Goal: Information Seeking & Learning: Check status

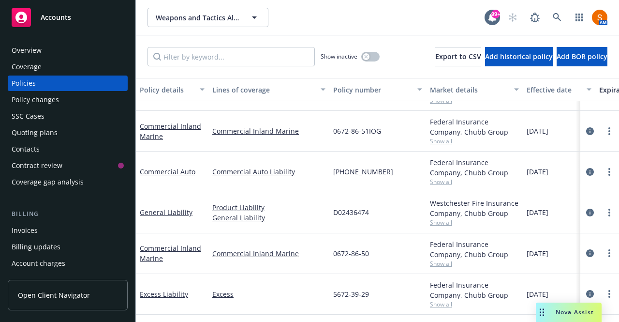
scroll to position [37, 1]
click at [604, 166] on link "more" at bounding box center [610, 172] width 12 height 12
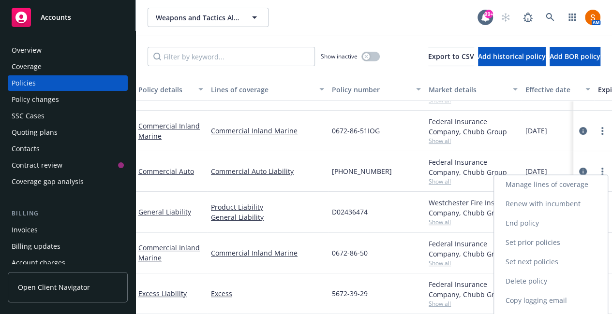
click at [542, 206] on link "Renew with incumbent" at bounding box center [551, 203] width 114 height 19
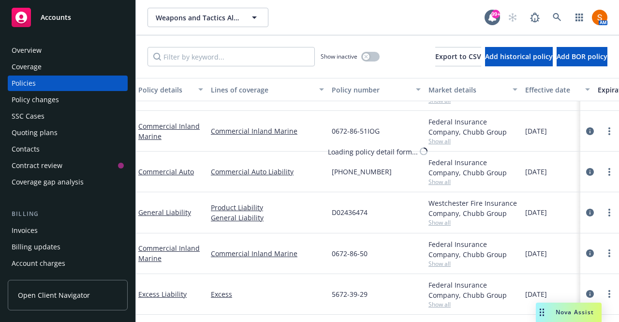
select select "12"
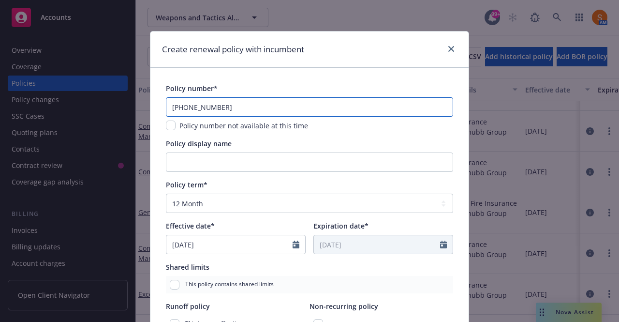
click at [255, 102] on input "(24) 7364-56-15" at bounding box center [309, 106] width 287 height 19
paste input "shown is payable at inception: AUDIT PERIOD (IF APPLICABLE) ANNUALLY SEMIANNUAL…"
type input "shown is payable at inception: AUDIT PERIOD (IF APPLICABLE) ANNUALLY SEMIANNUAL…"
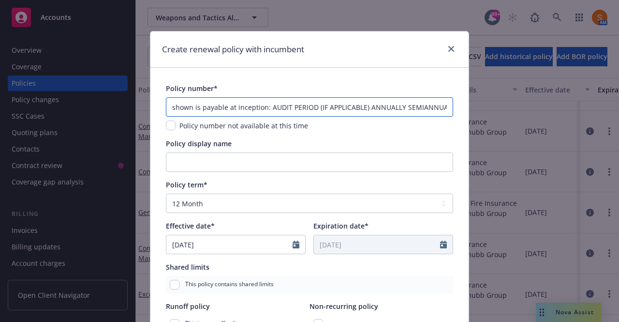
scroll to position [0, 1148]
click at [256, 103] on input "shown is payable at inception: AUDIT PERIOD (IF APPLICABLE) ANNUALLY SEMIANNUAL…" at bounding box center [309, 106] width 287 height 19
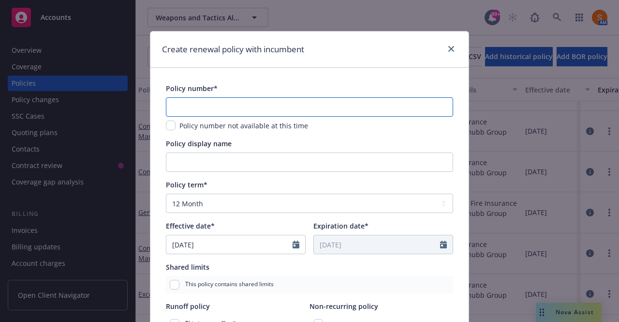
scroll to position [0, 0]
click at [547, 104] on div "Create renewal policy with incumbent Policy number* Policy number not available…" at bounding box center [309, 161] width 619 height 322
click at [267, 100] on input "text" at bounding box center [309, 106] width 287 height 19
paste input "shown is payable at inception: AUDIT PERIOD (IF APPLICABLE) ANNUALLY SEMIANNUAL…"
type input "shown is payable at inception: AUDIT PERIOD (IF APPLICABLE) ANNUALLY SEMIANNUAL…"
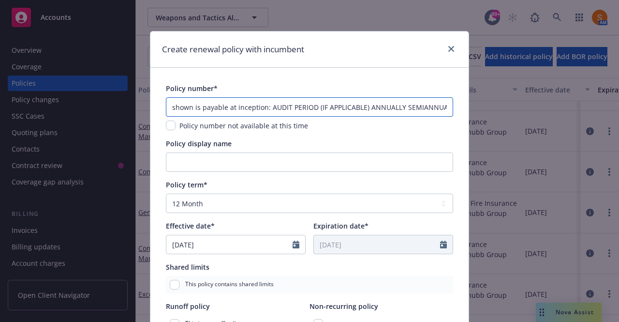
scroll to position [0, 1148]
click at [264, 105] on input "shown is payable at inception: AUDIT PERIOD (IF APPLICABLE) ANNUALLY SEMIANNUAL…" at bounding box center [309, 106] width 287 height 19
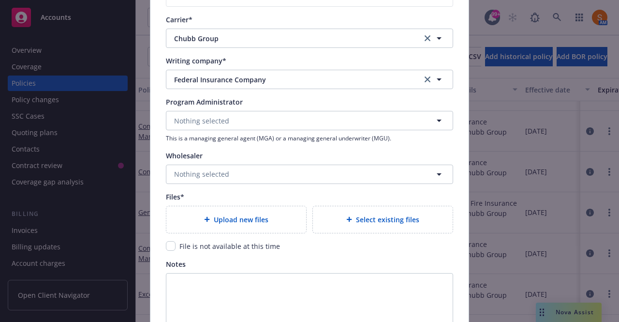
scroll to position [898, 0]
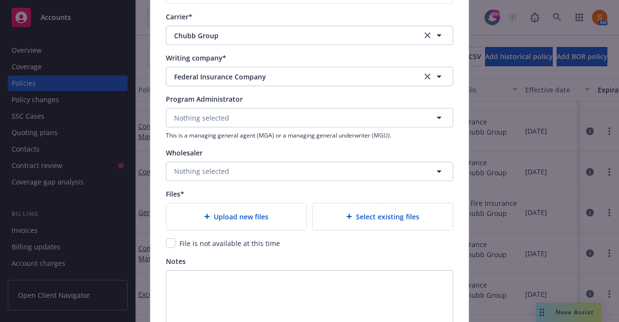
type input "25-7364-5615"
click at [221, 204] on div "Upload new files" at bounding box center [236, 216] width 140 height 27
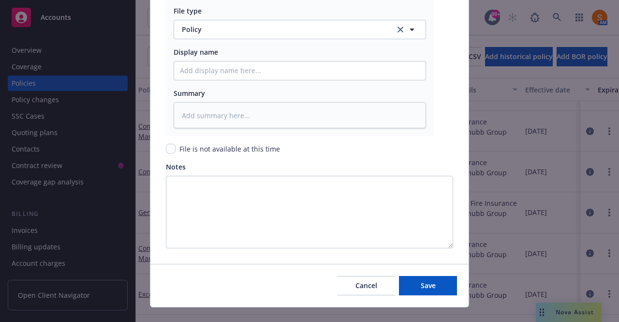
scroll to position [1176, 0]
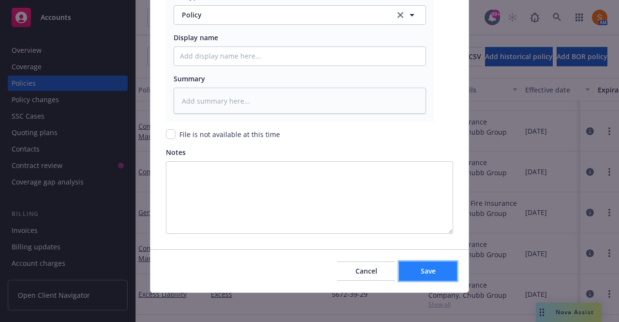
click at [421, 261] on button "Save" at bounding box center [428, 270] width 58 height 19
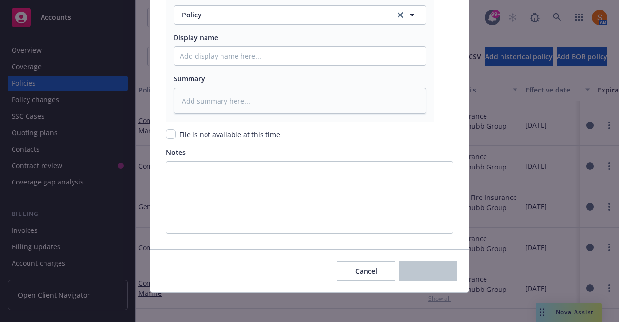
scroll to position [0, 1]
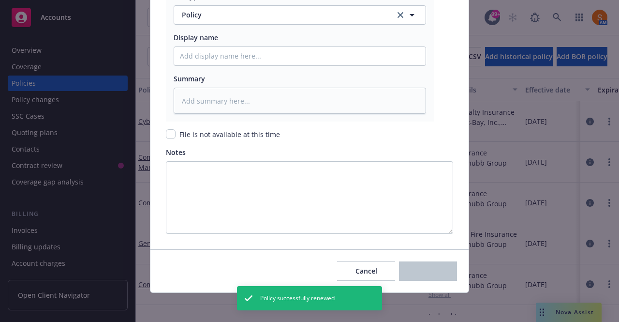
type textarea "x"
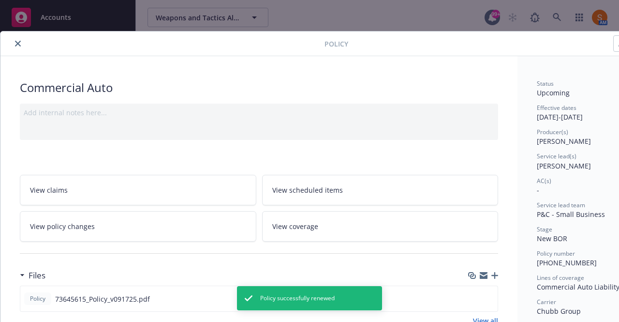
click at [421, 259] on div at bounding box center [259, 253] width 478 height 24
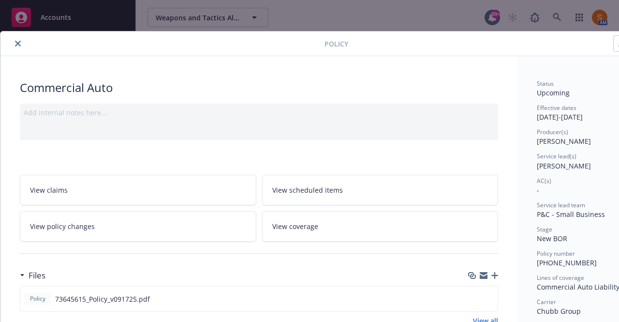
click at [14, 44] on button "close" at bounding box center [18, 44] width 12 height 12
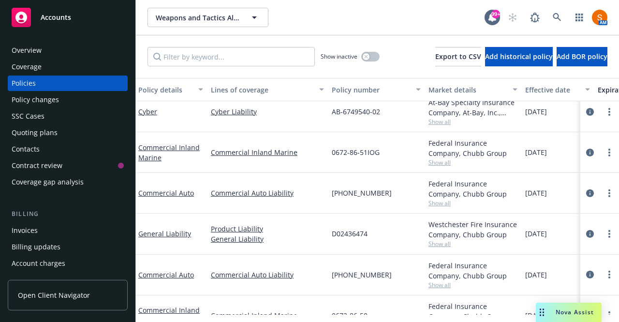
scroll to position [9, 1]
click at [540, 160] on div "09/25/2024" at bounding box center [557, 153] width 73 height 41
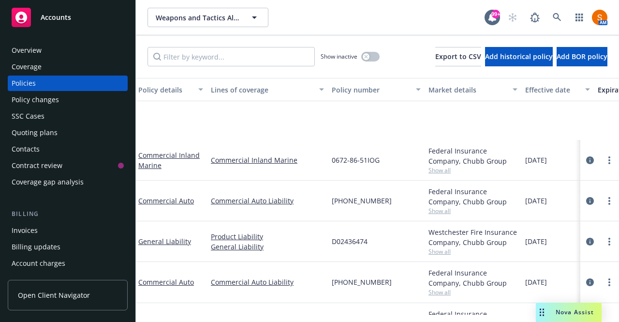
scroll to position [75, 1]
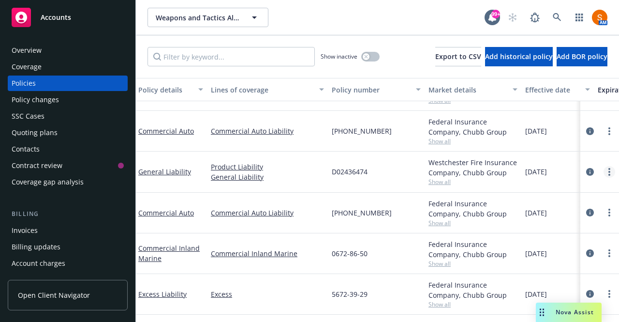
click at [604, 168] on link "more" at bounding box center [610, 172] width 12 height 12
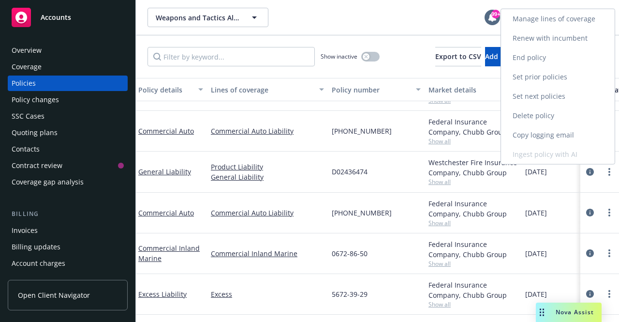
click at [569, 37] on link "Renew with incumbent" at bounding box center [558, 38] width 114 height 19
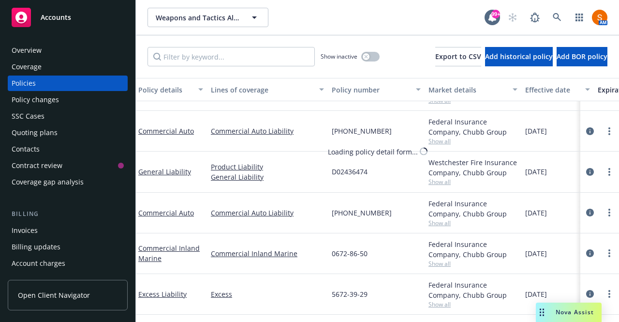
select select "12"
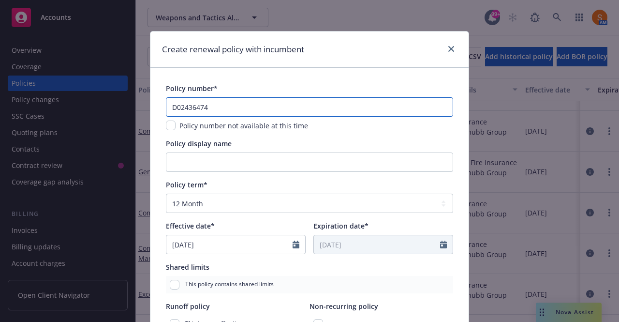
click at [223, 108] on input "D02436474" at bounding box center [309, 106] width 287 height 19
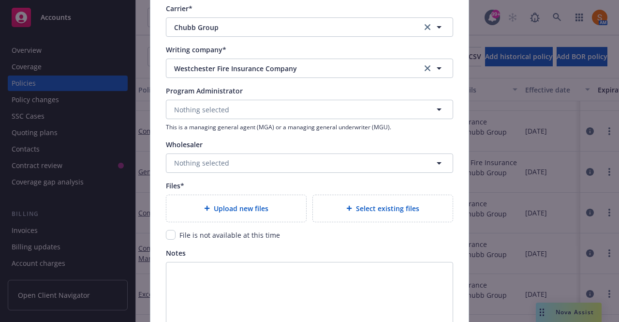
scroll to position [907, 0]
click at [197, 219] on div "Upload new files" at bounding box center [236, 207] width 140 height 27
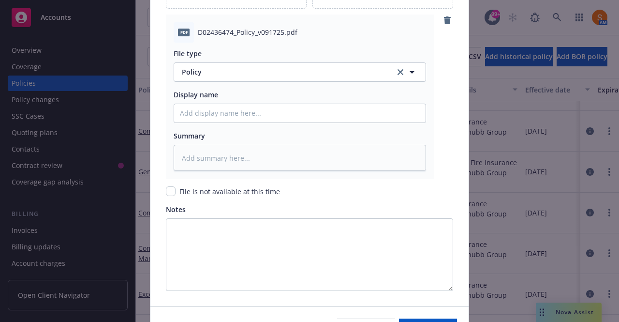
scroll to position [1144, 0]
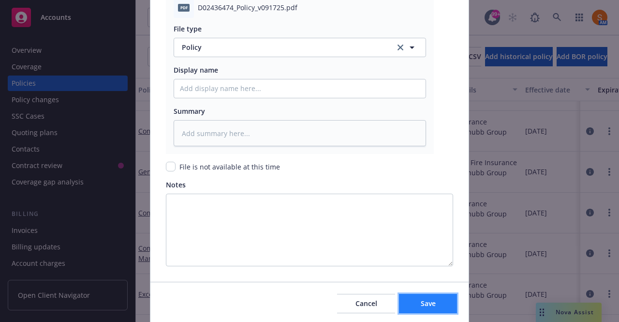
click at [427, 302] on span "Save" at bounding box center [428, 302] width 15 height 9
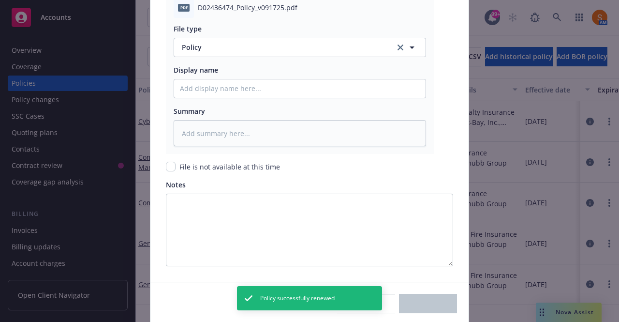
type textarea "x"
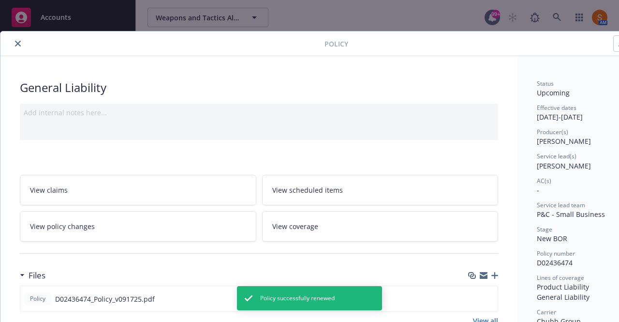
click at [15, 44] on icon "close" at bounding box center [18, 44] width 6 height 6
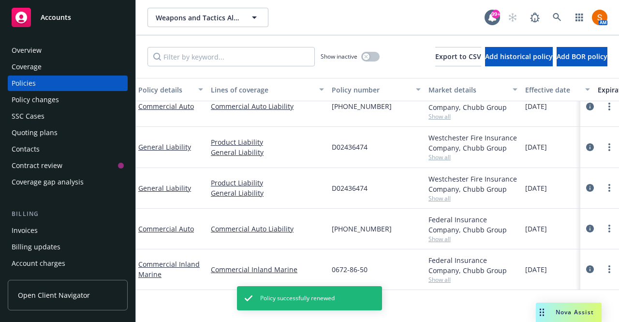
scroll to position [0, 1]
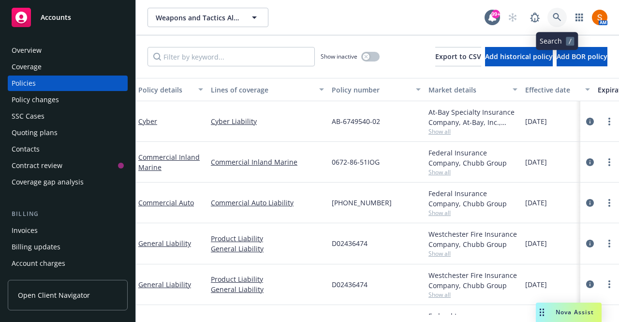
click at [554, 23] on link at bounding box center [556, 17] width 19 height 19
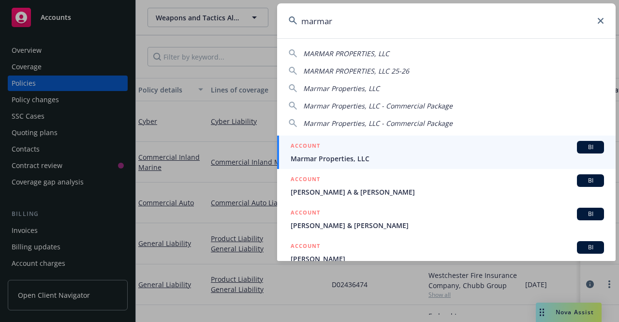
type input "marmar"
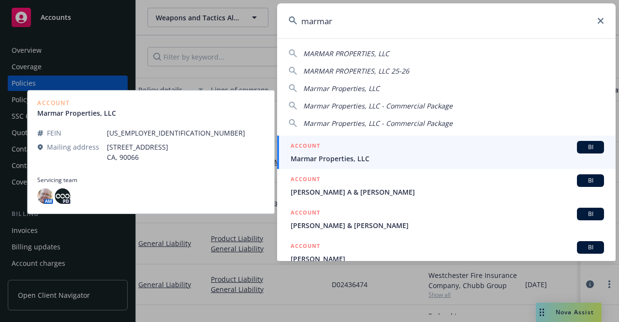
click at [327, 156] on span "Marmar Properties, LLC" at bounding box center [447, 158] width 313 height 10
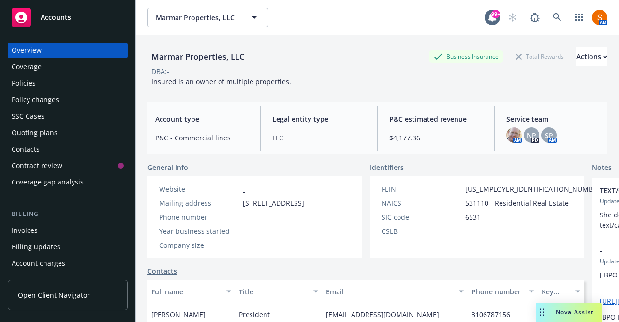
click at [81, 84] on div "Policies" at bounding box center [68, 82] width 112 height 15
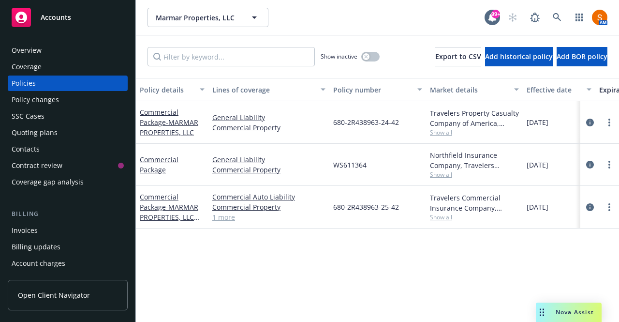
click at [227, 219] on link "1 more" at bounding box center [268, 217] width 113 height 10
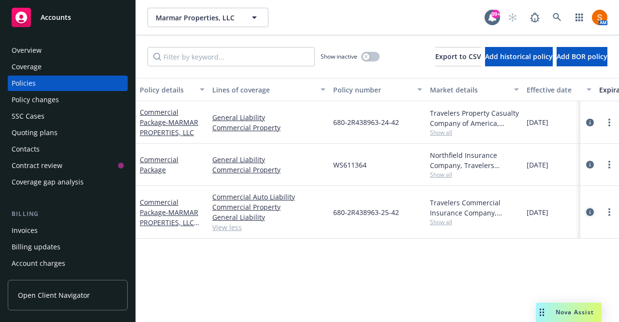
click at [594, 211] on link "circleInformation" at bounding box center [590, 212] width 12 height 12
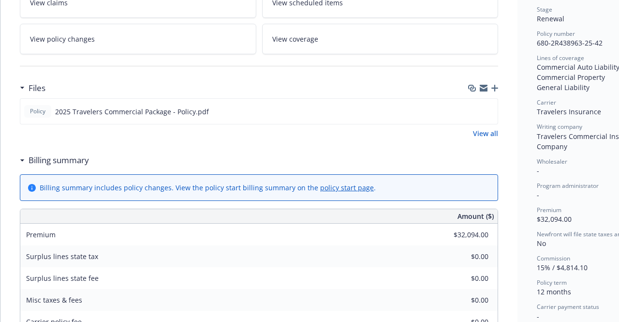
scroll to position [208, 0]
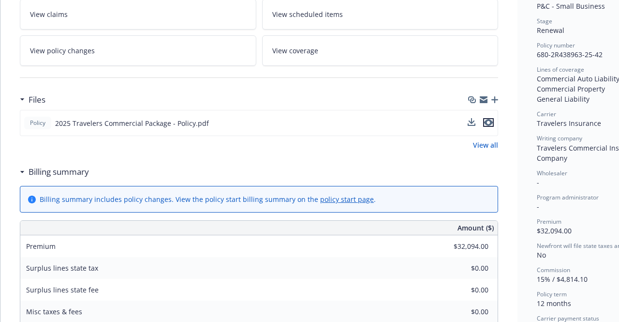
click at [488, 119] on icon "preview file" at bounding box center [488, 122] width 9 height 7
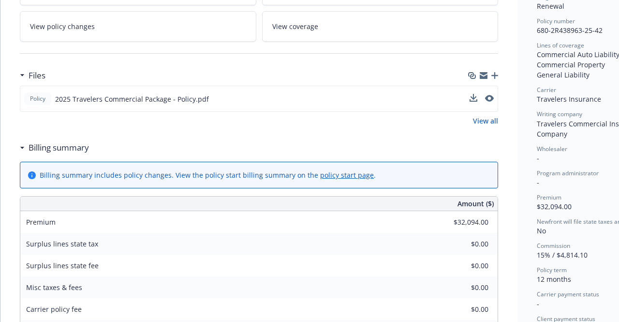
scroll to position [0, 0]
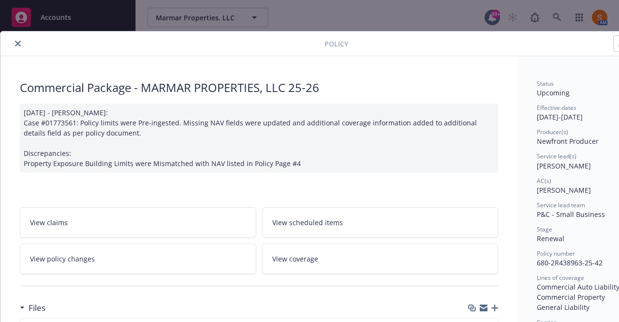
drag, startPoint x: 22, startPoint y: 38, endPoint x: 17, endPoint y: 43, distance: 6.8
click at [17, 43] on div at bounding box center [164, 44] width 320 height 12
click at [17, 43] on icon "close" at bounding box center [18, 44] width 6 height 6
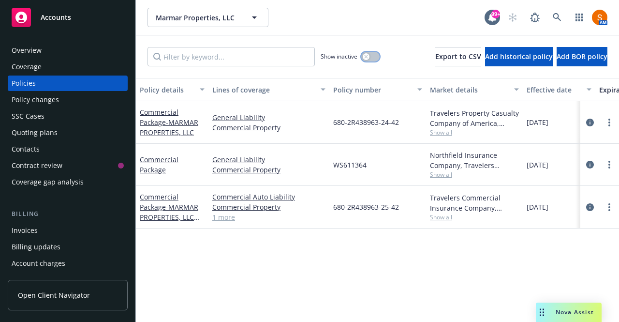
click at [363, 56] on div "button" at bounding box center [366, 56] width 7 height 7
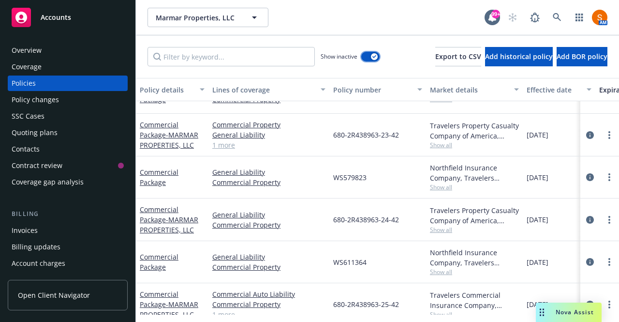
scroll to position [353, 0]
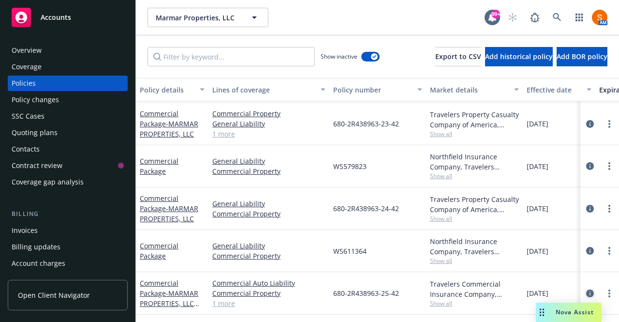
click at [586, 289] on icon "circleInformation" at bounding box center [590, 293] width 8 height 8
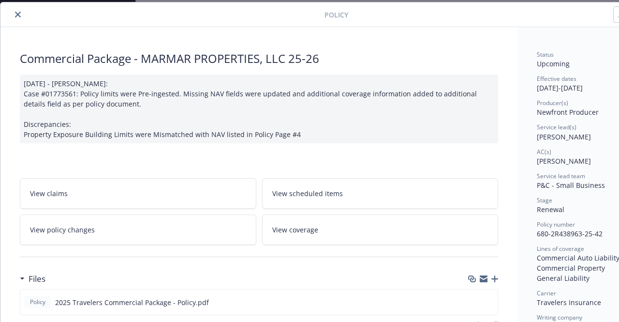
scroll to position [106, 0]
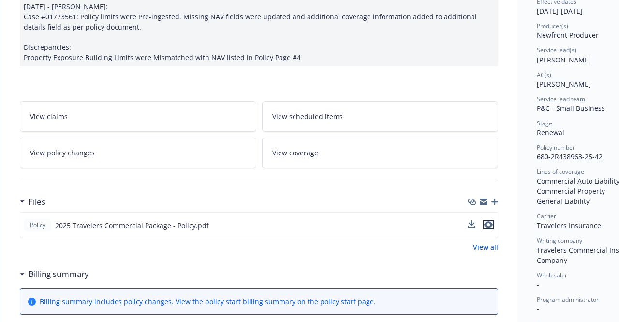
click at [486, 222] on icon "preview file" at bounding box center [488, 224] width 9 height 7
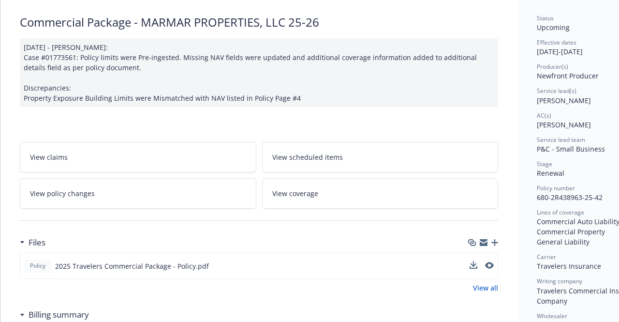
scroll to position [0, 0]
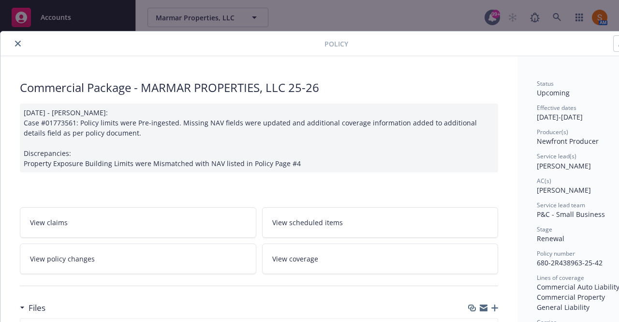
click at [313, 218] on span "View scheduled items" at bounding box center [307, 222] width 71 height 10
click at [564, 14] on div "Policy Commercial Package - MARMAR PROPERTIES, LLC 25-26 09/12/2025 - Venkata R…" at bounding box center [309, 161] width 619 height 322
click at [20, 45] on icon "close" at bounding box center [18, 44] width 6 height 6
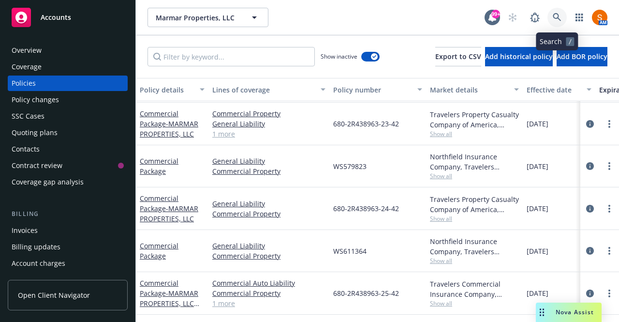
click at [552, 20] on link at bounding box center [556, 17] width 19 height 19
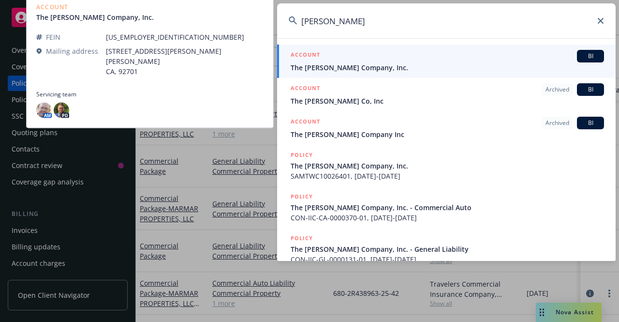
type input "ralph hernandez"
click at [396, 68] on span "The Ralph Hernandez Company, Inc." at bounding box center [447, 67] width 313 height 10
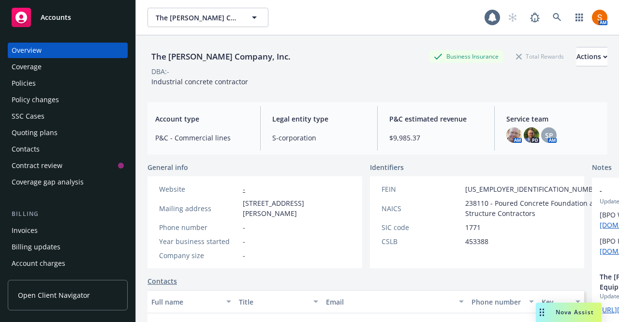
click at [56, 80] on div "Policies" at bounding box center [68, 82] width 112 height 15
